Goal: Navigation & Orientation: Find specific page/section

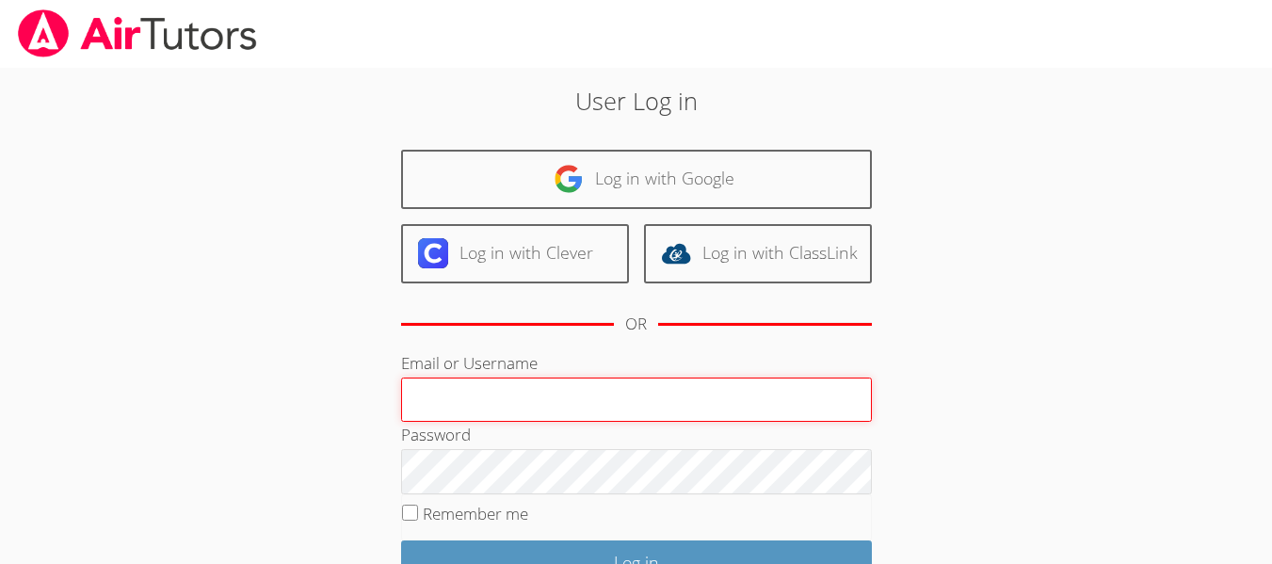
click at [614, 405] on input "Email or Username" at bounding box center [636, 400] width 471 height 45
type input "[EMAIL_ADDRESS][DOMAIN_NAME]"
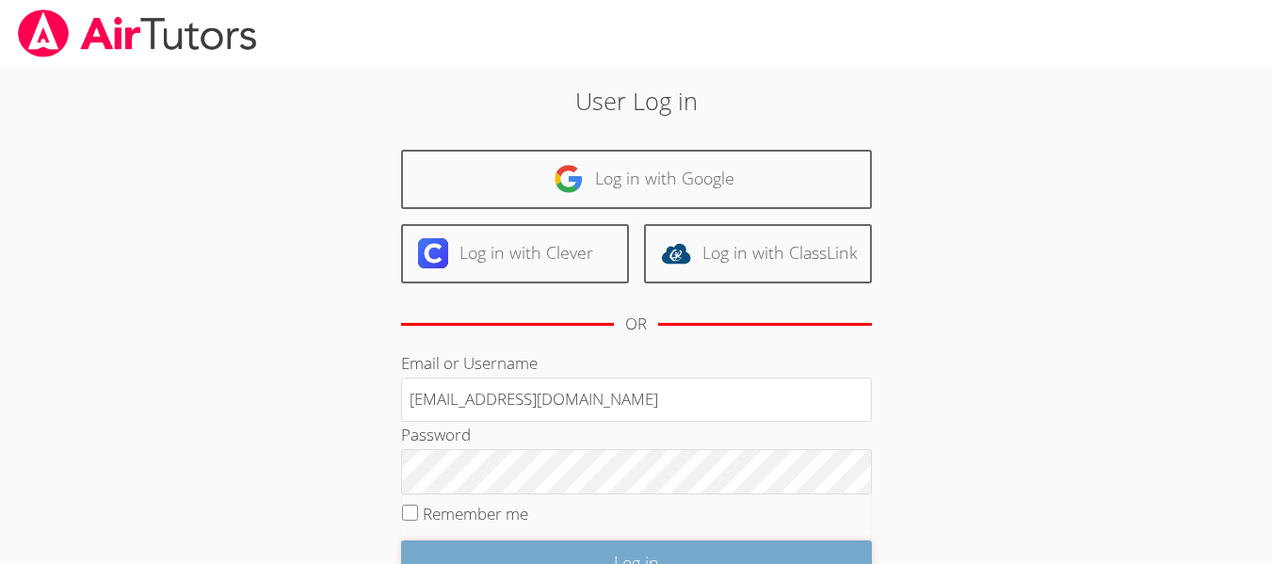
click at [730, 556] on input "Log in" at bounding box center [636, 562] width 471 height 44
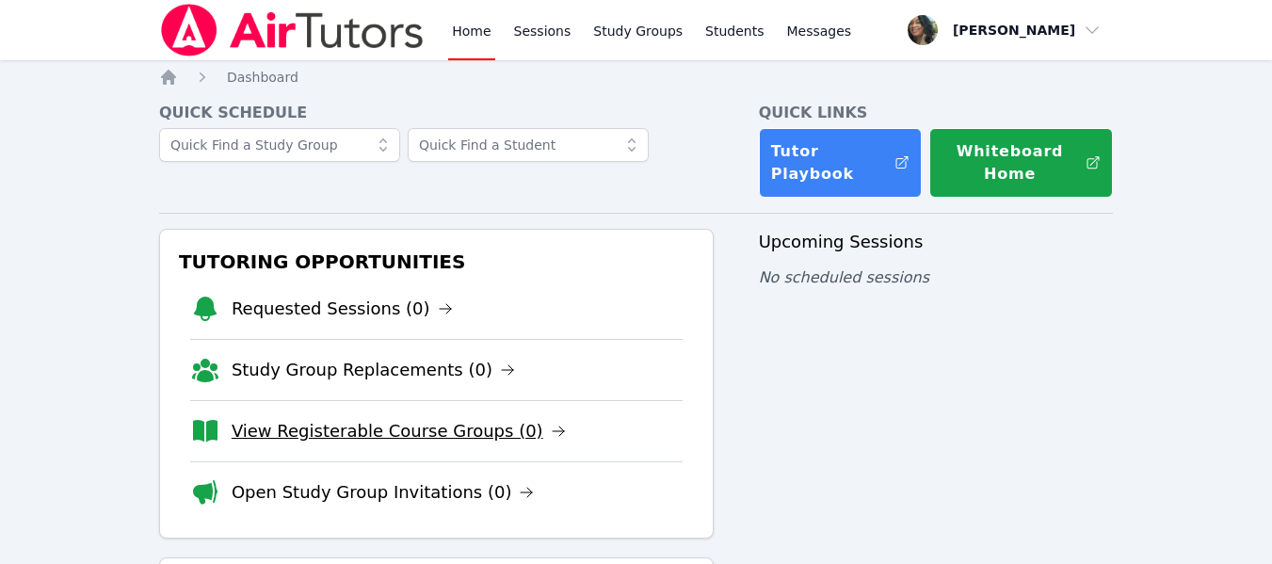
click at [368, 429] on link "View Registerable Course Groups (0)" at bounding box center [399, 431] width 334 height 26
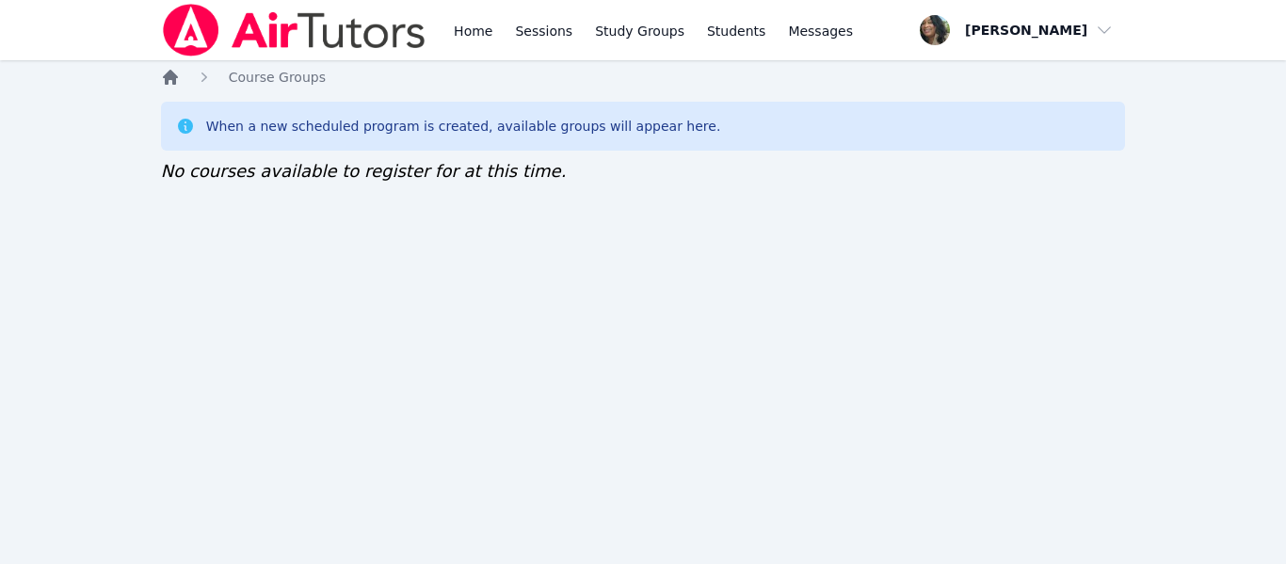
click at [167, 80] on icon "Breadcrumb" at bounding box center [170, 77] width 15 height 15
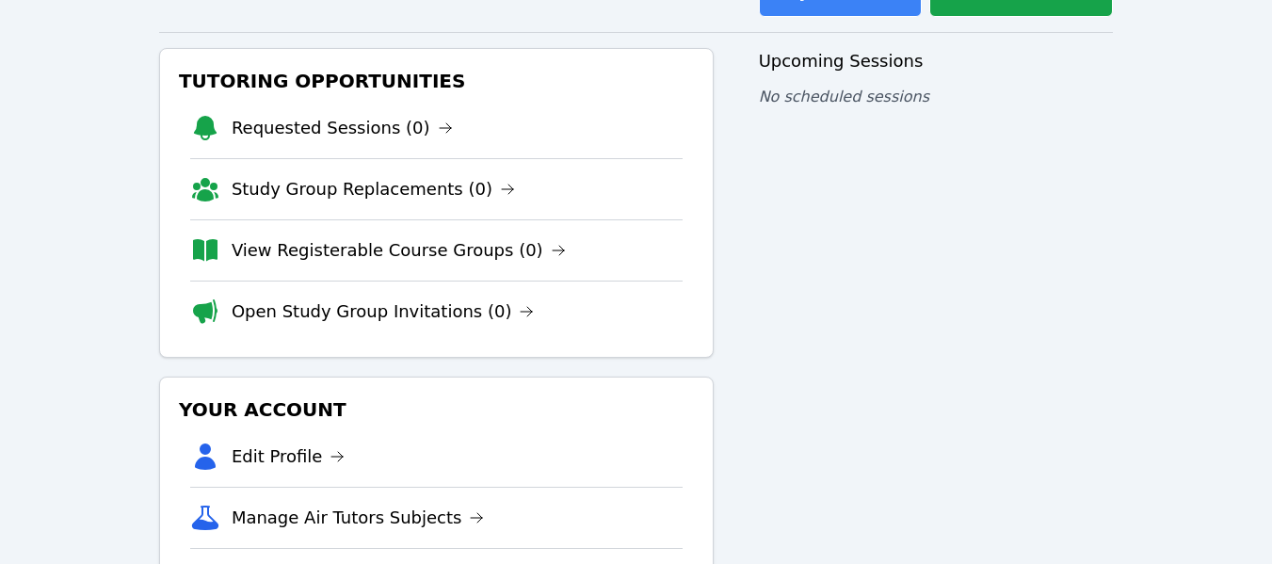
scroll to position [188, 0]
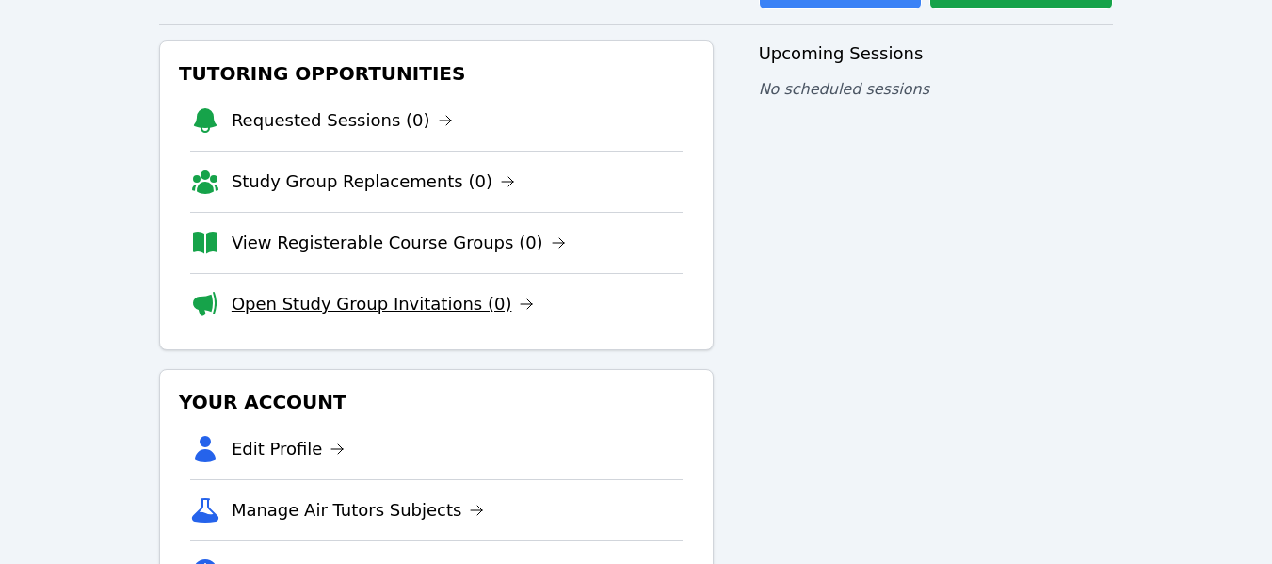
click at [341, 310] on link "Open Study Group Invitations (0)" at bounding box center [383, 304] width 303 height 26
